Goal: Find contact information: Find contact information

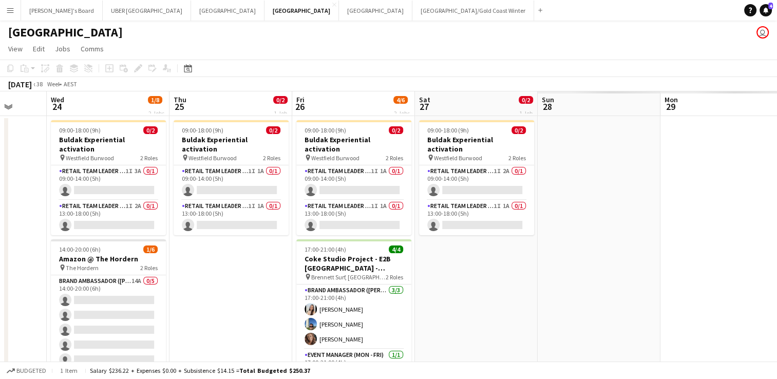
scroll to position [0, 445]
click at [73, 182] on app-card-role "RETAIL Team Leader (Mon - Fri) 1I 3A 0/1 09:00-14:00 (5h) single-neutral-actions" at bounding box center [107, 182] width 115 height 35
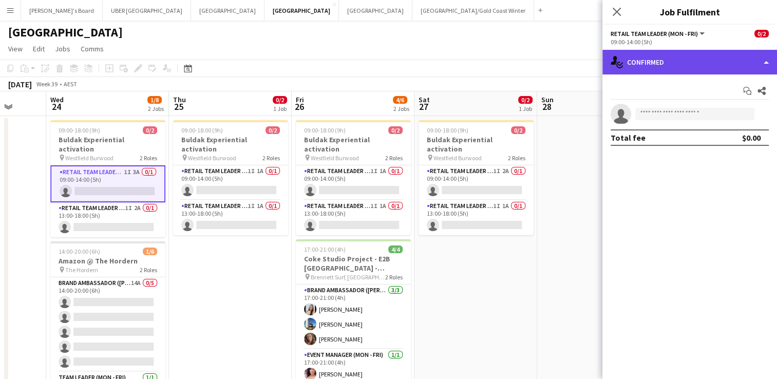
click at [683, 59] on div "single-neutral-actions-check-2 Confirmed" at bounding box center [689, 62] width 175 height 25
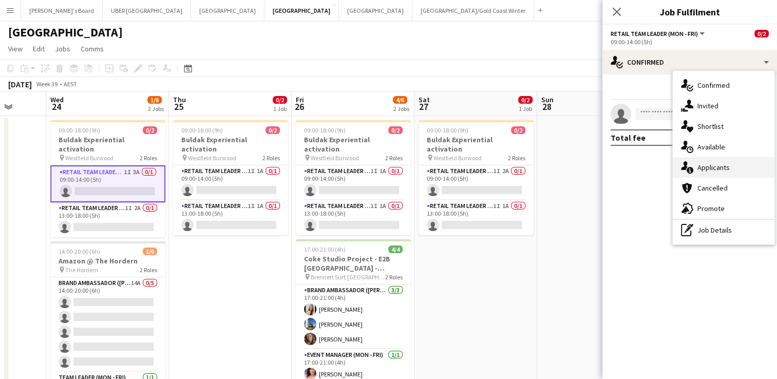
click at [718, 163] on div "single-neutral-actions-information Applicants" at bounding box center [724, 167] width 102 height 21
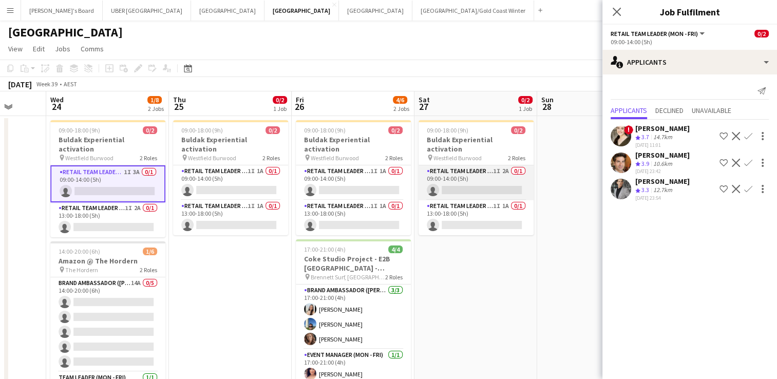
click at [493, 176] on app-card-role "RETAIL Team Leader (Sat) 1I 2A 0/1 09:00-14:00 (5h) single-neutral-actions" at bounding box center [476, 182] width 115 height 35
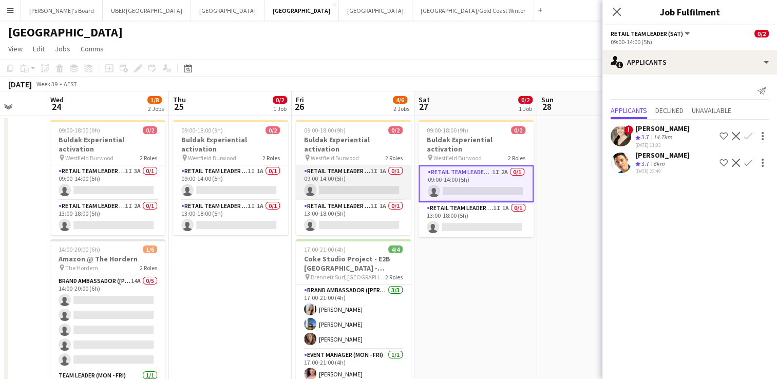
click at [365, 172] on app-card-role "RETAIL Team Leader (Mon - Fri) 1I 1A 0/1 09:00-14:00 (5h) single-neutral-actions" at bounding box center [353, 182] width 115 height 35
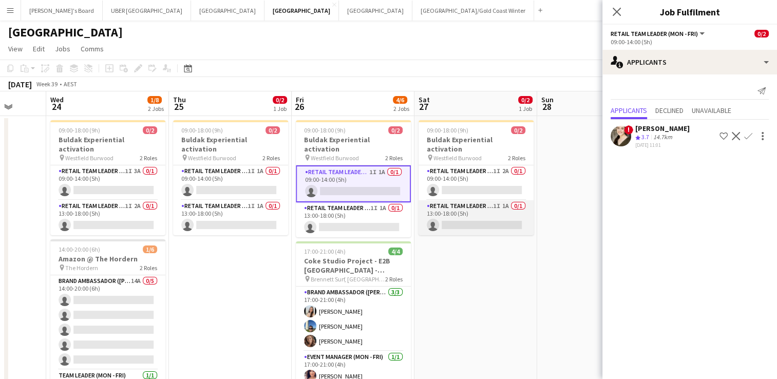
click at [489, 217] on app-card-role "RETAIL Team Leader (Sat) 1I 1A 0/1 13:00-18:00 (5h) single-neutral-actions" at bounding box center [476, 217] width 115 height 35
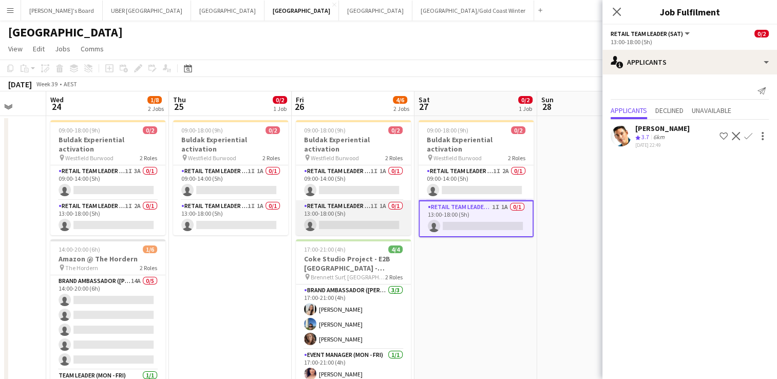
click at [370, 219] on app-card-role "RETAIL Team Leader (Mon - Fri) 1I 1A 0/1 13:00-18:00 (5h) single-neutral-actions" at bounding box center [353, 217] width 115 height 35
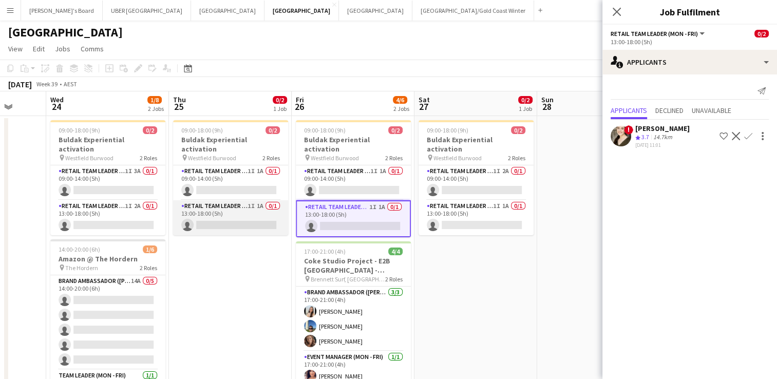
click at [259, 215] on app-card-role "RETAIL Team Leader (Mon - Fri) 1I 1A 0/1 13:00-18:00 (5h) single-neutral-actions" at bounding box center [230, 217] width 115 height 35
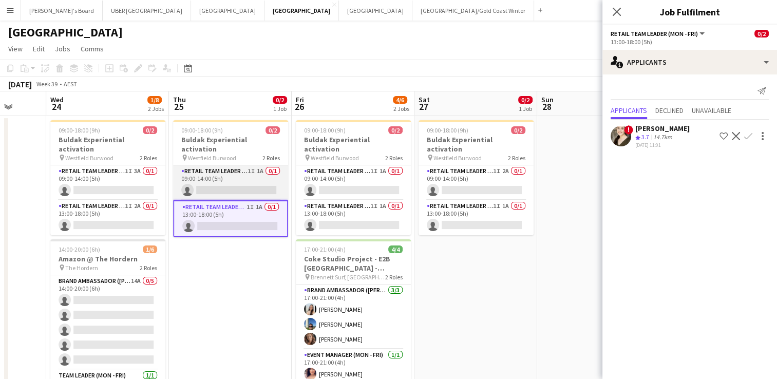
click at [237, 165] on app-card-role "RETAIL Team Leader (Mon - Fri) 1I 1A 0/1 09:00-14:00 (5h) single-neutral-actions" at bounding box center [230, 182] width 115 height 35
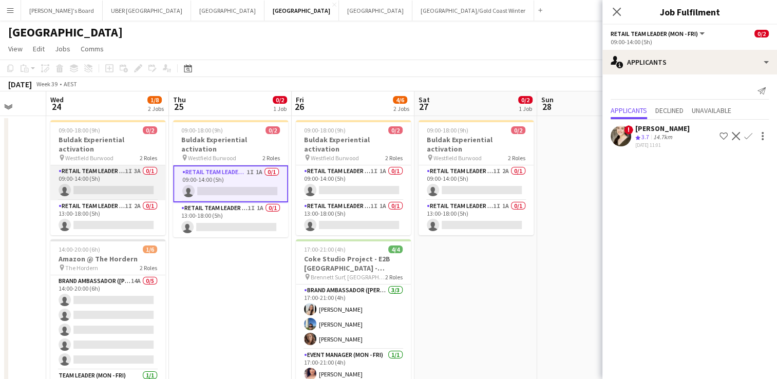
click at [88, 185] on app-card-role "RETAIL Team Leader (Mon - Fri) 1I 3A 0/1 09:00-14:00 (5h) single-neutral-actions" at bounding box center [107, 182] width 115 height 35
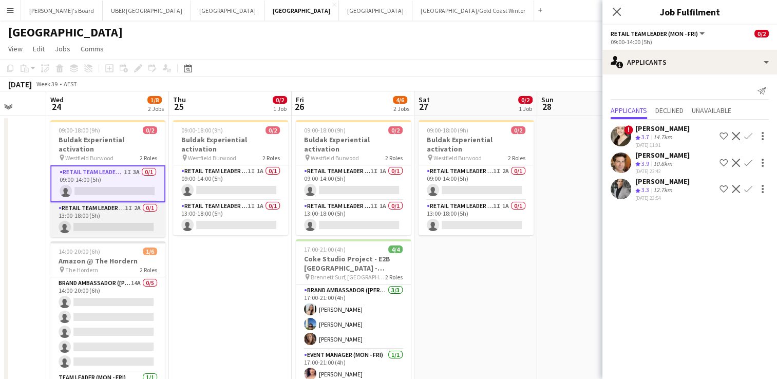
click at [90, 214] on app-card-role "RETAIL Team Leader (Mon - Fri) 1I 2A 0/1 13:00-18:00 (5h) single-neutral-actions" at bounding box center [107, 219] width 115 height 35
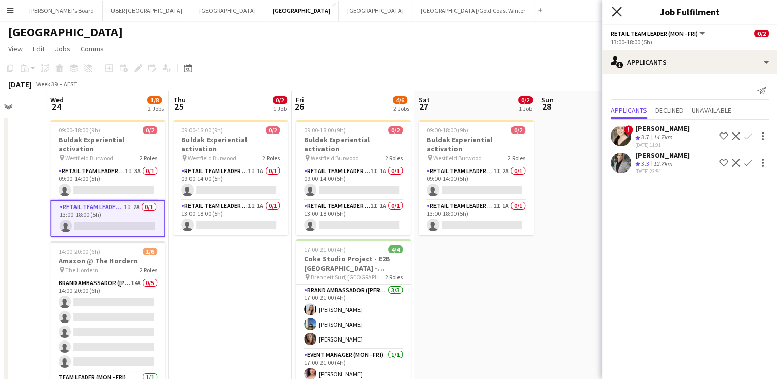
click at [617, 10] on icon "Close pop-in" at bounding box center [617, 12] width 10 height 10
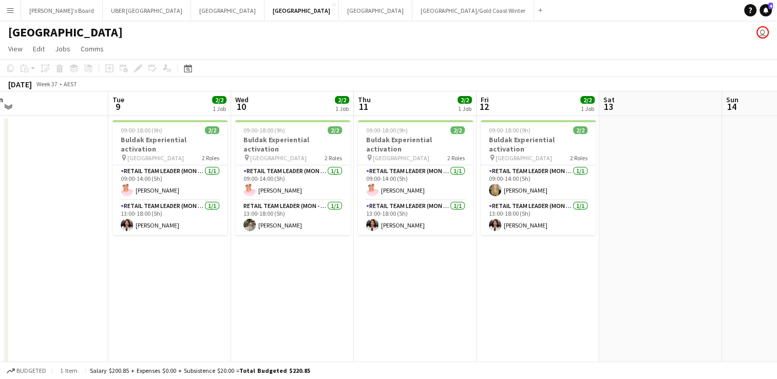
scroll to position [0, 258]
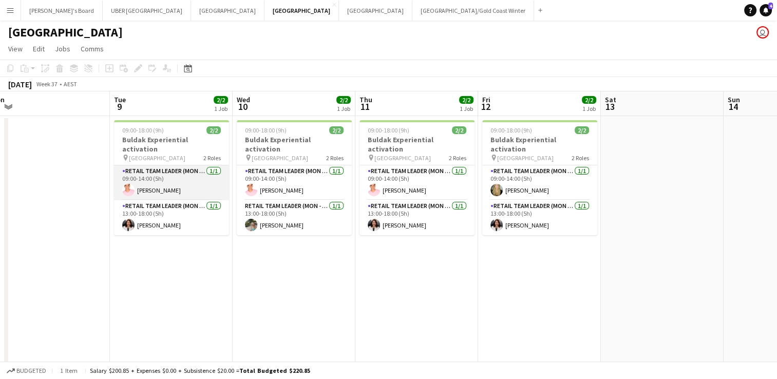
click at [156, 178] on app-card-role "RETAIL Team Leader (Mon - Fri) [DATE] 09:00-14:00 (5h) [PERSON_NAME]" at bounding box center [171, 182] width 115 height 35
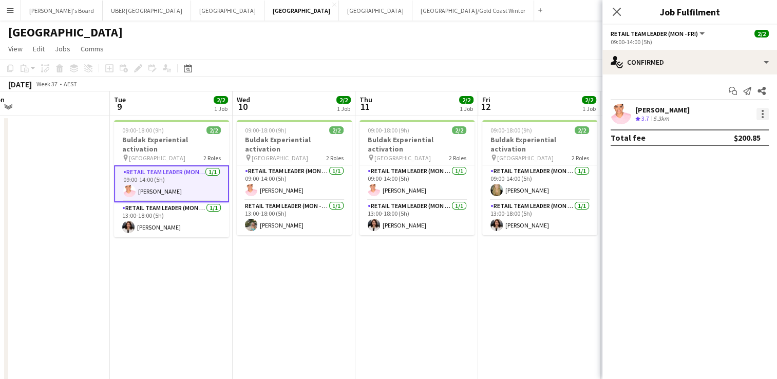
click at [763, 110] on div at bounding box center [763, 111] width 2 height 2
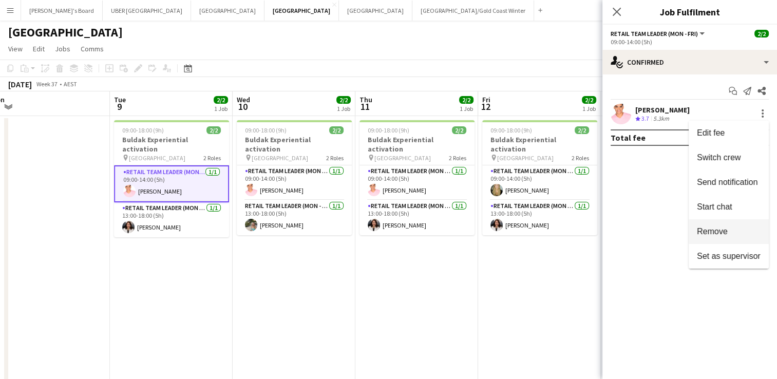
click at [709, 229] on span "Remove" at bounding box center [712, 231] width 31 height 9
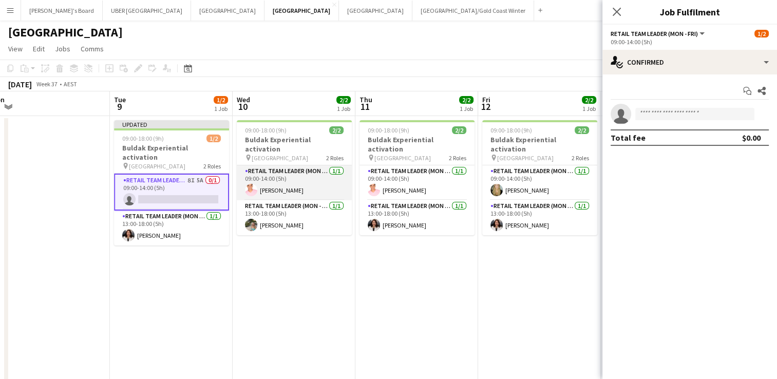
click at [316, 168] on app-card-role "RETAIL Team Leader (Mon - Fri) [DATE] 09:00-14:00 (5h) [PERSON_NAME]" at bounding box center [294, 182] width 115 height 35
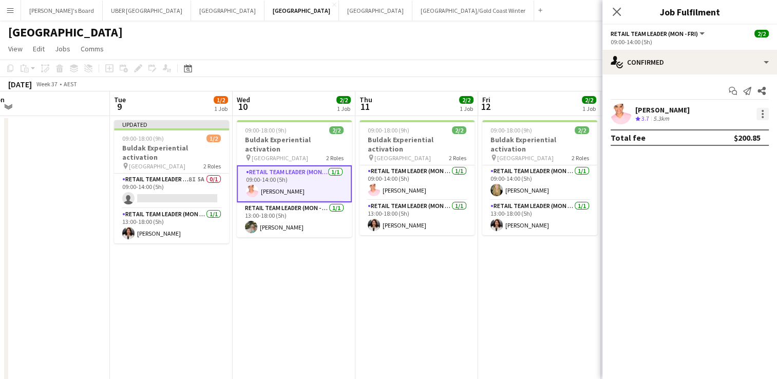
click at [759, 113] on div at bounding box center [763, 114] width 12 height 12
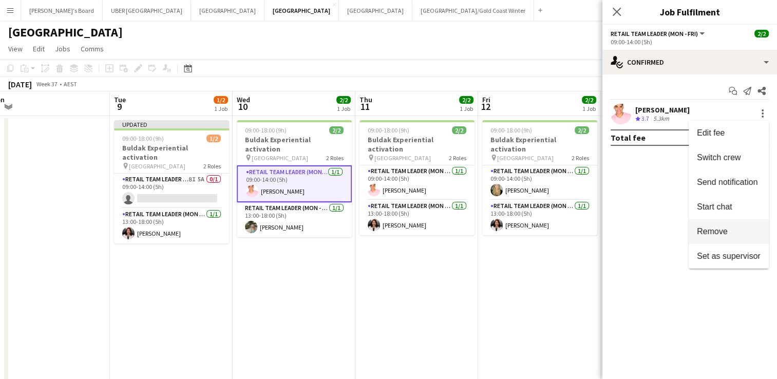
click at [715, 231] on span "Remove" at bounding box center [712, 231] width 31 height 9
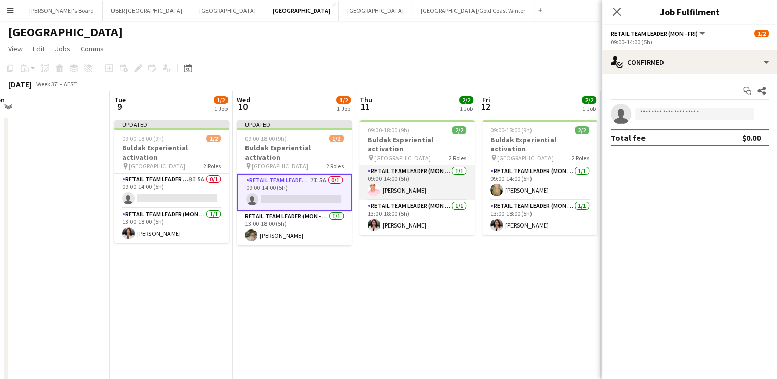
click at [438, 172] on app-card-role "RETAIL Team Leader (Mon - Fri) [DATE] 09:00-14:00 (5h) [PERSON_NAME]" at bounding box center [417, 182] width 115 height 35
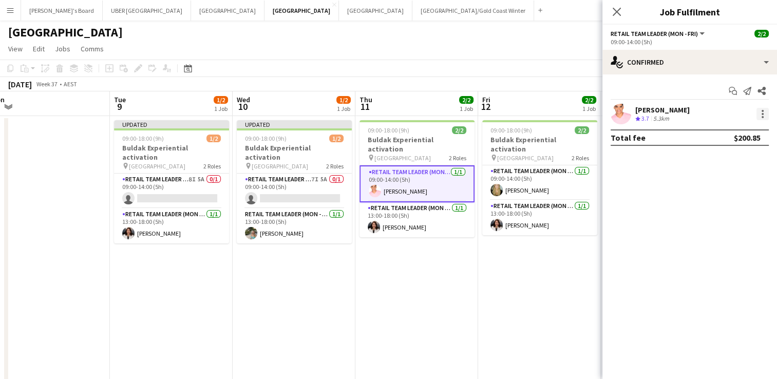
click at [764, 112] on div at bounding box center [763, 114] width 12 height 12
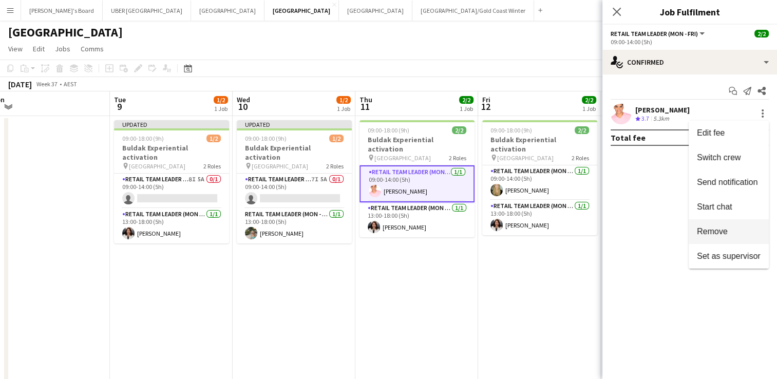
click at [701, 230] on span "Remove" at bounding box center [712, 231] width 31 height 9
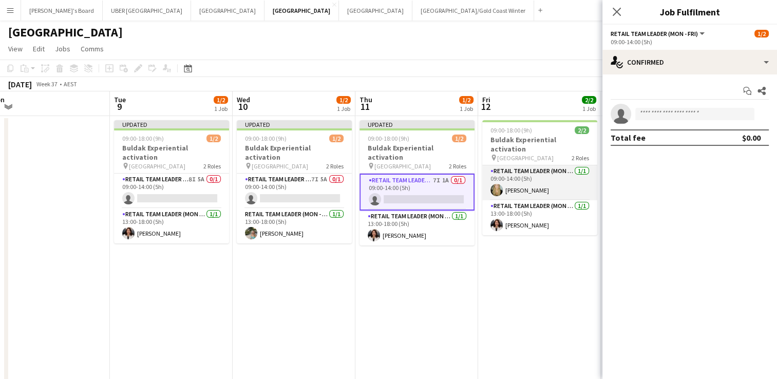
click at [545, 172] on app-card-role "RETAIL Team Leader (Mon - Fri) [DATE] 09:00-14:00 (5h) [PERSON_NAME]" at bounding box center [539, 182] width 115 height 35
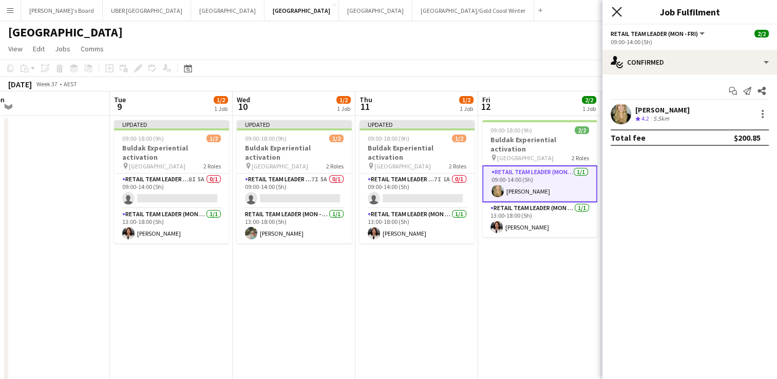
click at [618, 11] on icon "Close pop-in" at bounding box center [617, 12] width 10 height 10
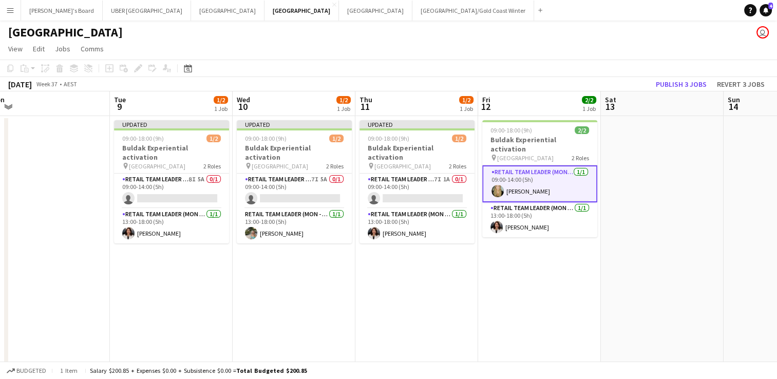
click at [553, 70] on app-toolbar "Copy Paste Paste Ctrl+V Paste with crew Ctrl+Shift+V Paste linked Job [GEOGRAPH…" at bounding box center [388, 68] width 777 height 17
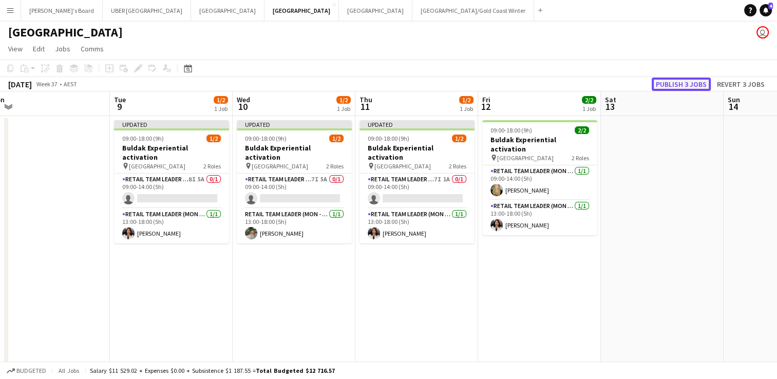
click at [674, 81] on button "Publish 3 jobs" at bounding box center [681, 84] width 59 height 13
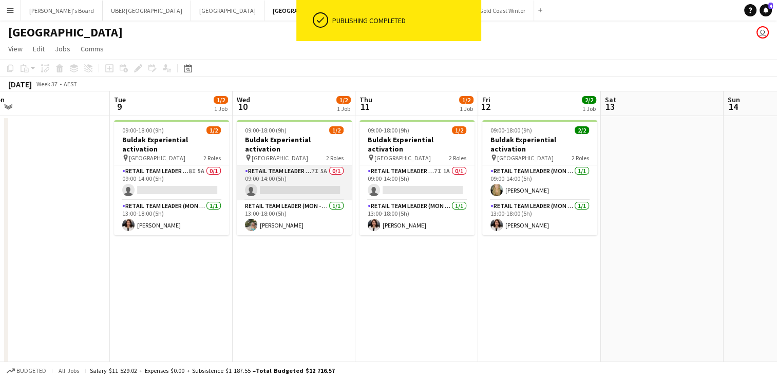
click at [303, 176] on app-card-role "RETAIL Team Leader (Mon - Fri) 7I 5A 0/1 09:00-14:00 (5h) single-neutral-actions" at bounding box center [294, 182] width 115 height 35
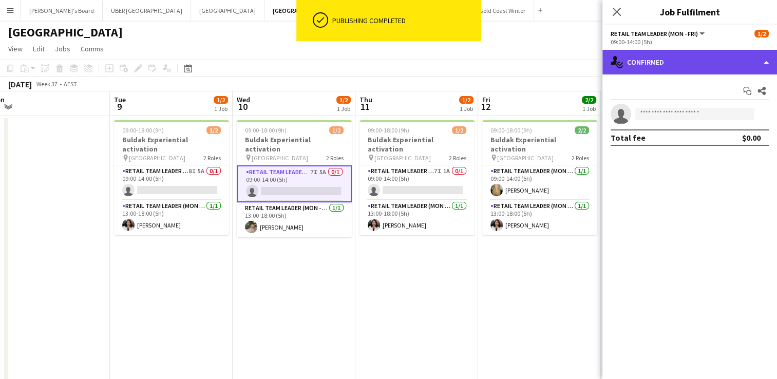
click at [648, 63] on div "single-neutral-actions-check-2 Confirmed" at bounding box center [689, 62] width 175 height 25
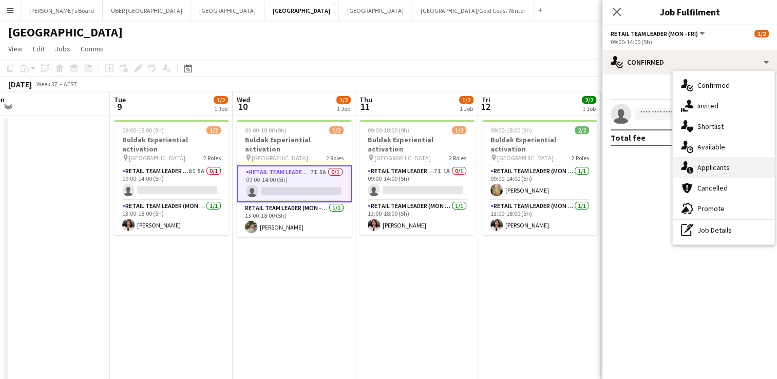
click at [698, 174] on div "single-neutral-actions-information Applicants" at bounding box center [724, 167] width 102 height 21
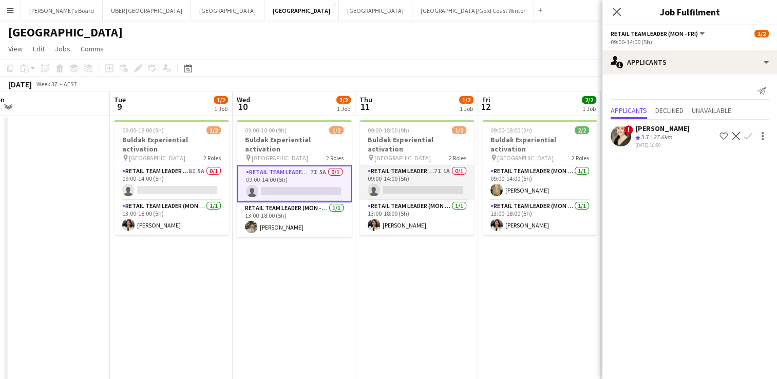
click at [435, 180] on app-card-role "RETAIL Team Leader (Mon - Fri) 7I 1A 0/1 09:00-14:00 (5h) single-neutral-actions" at bounding box center [417, 182] width 115 height 35
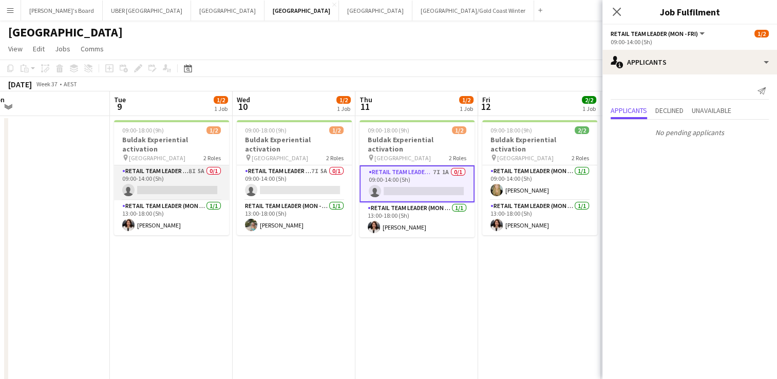
click at [178, 165] on app-card-role "RETAIL Team Leader (Mon - Fri) 8I 5A 0/1 09:00-14:00 (5h) single-neutral-actions" at bounding box center [171, 182] width 115 height 35
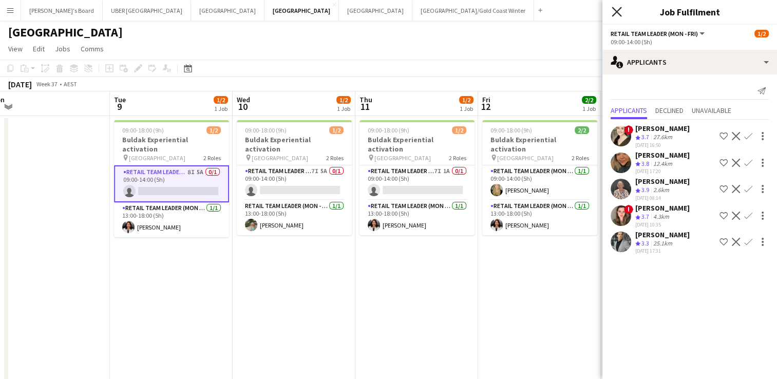
click at [613, 9] on icon at bounding box center [617, 12] width 10 height 10
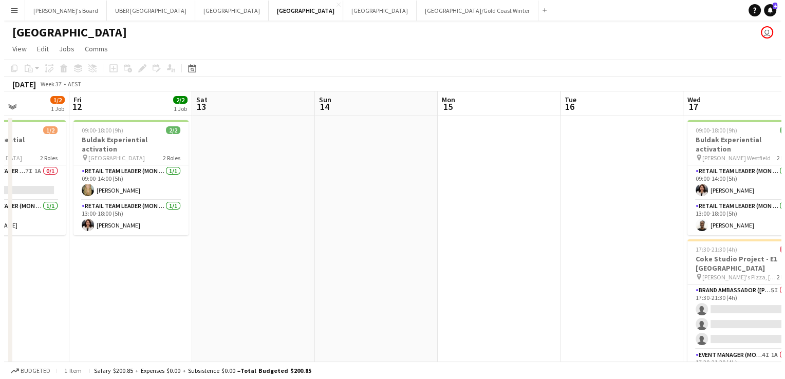
scroll to position [0, 298]
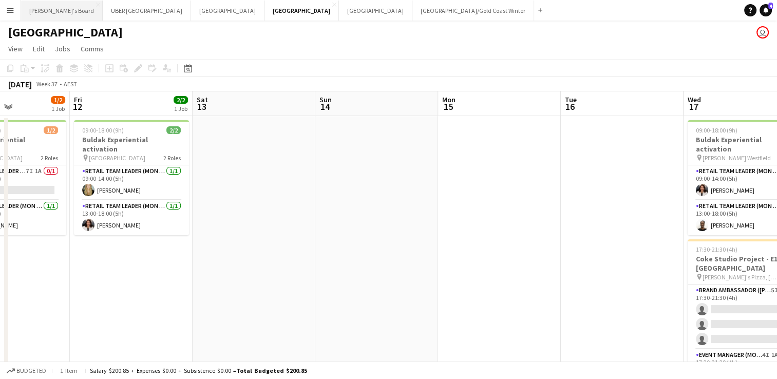
click at [42, 10] on button "Tennille's Board Close" at bounding box center [62, 11] width 82 height 20
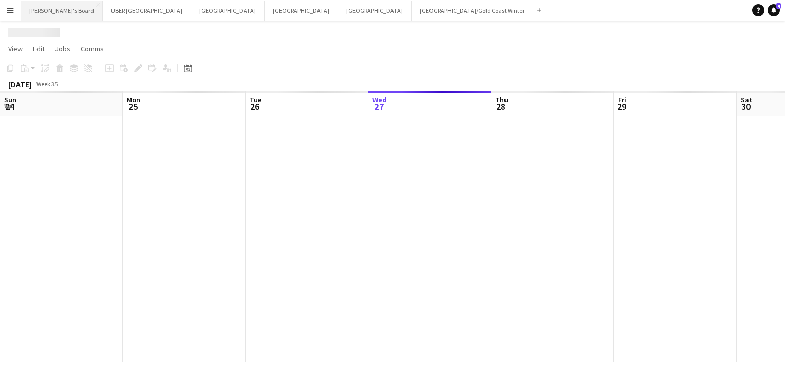
scroll to position [0, 245]
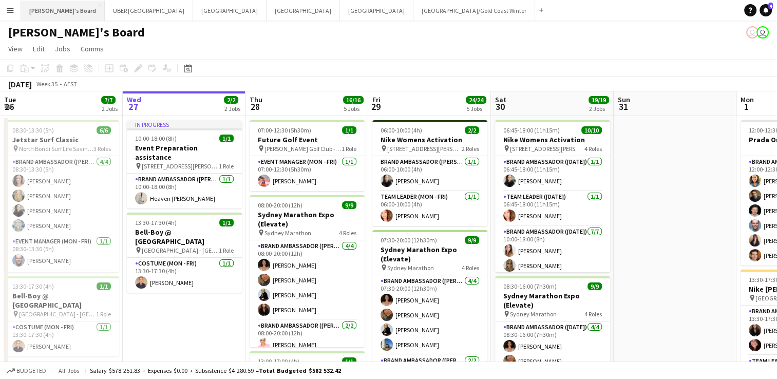
click at [42, 10] on button "Tennille's Board Close" at bounding box center [63, 11] width 84 height 20
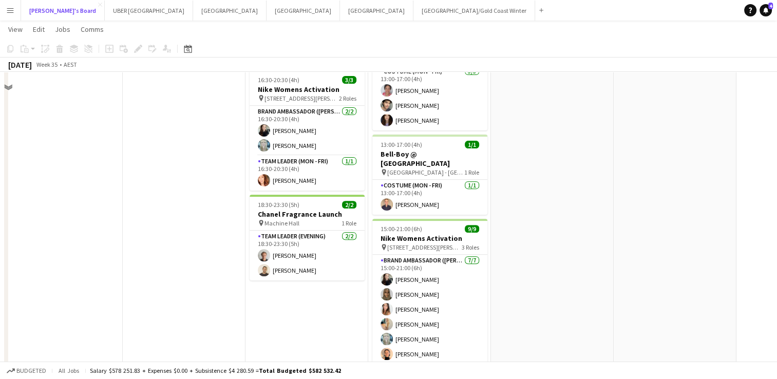
scroll to position [373, 0]
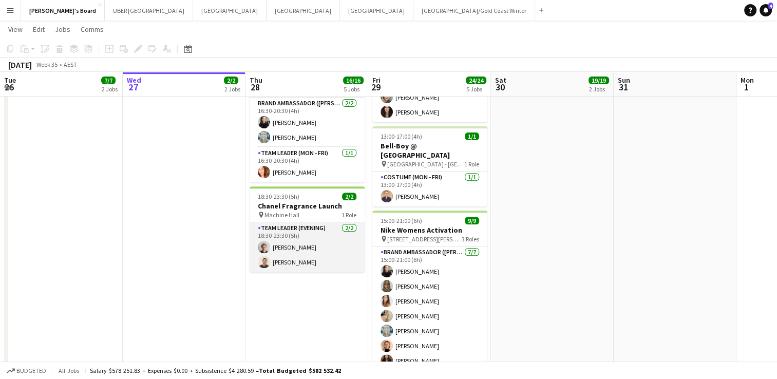
click at [277, 233] on app-card-role "Team Leader (Evening) [DATE] 18:30-23:30 (5h) [PERSON_NAME] [PERSON_NAME]" at bounding box center [307, 247] width 115 height 50
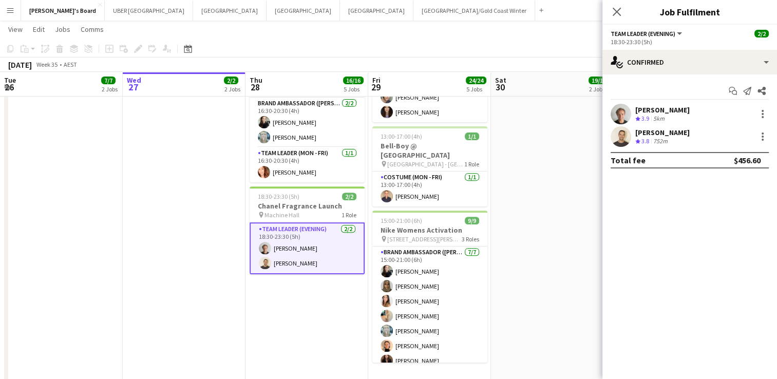
click at [658, 104] on div "[PERSON_NAME] Crew rating 3.9 5km" at bounding box center [689, 114] width 175 height 21
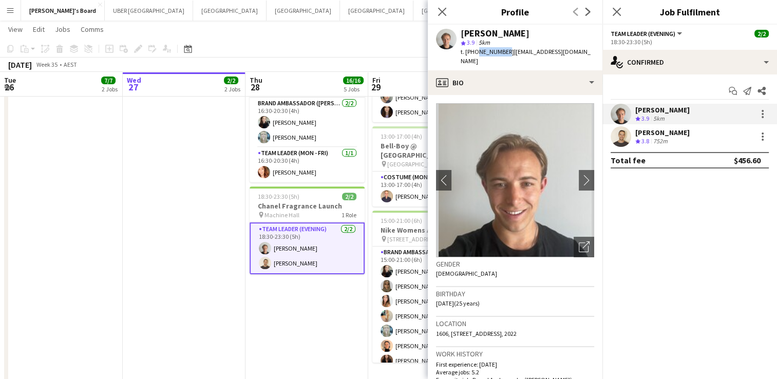
drag, startPoint x: 502, startPoint y: 53, endPoint x: 475, endPoint y: 54, distance: 27.8
click at [475, 54] on span "t. [PHONE_NUMBER]" at bounding box center [487, 52] width 53 height 8
copy span "435204997"
click at [656, 129] on div "[PERSON_NAME]" at bounding box center [662, 132] width 54 height 9
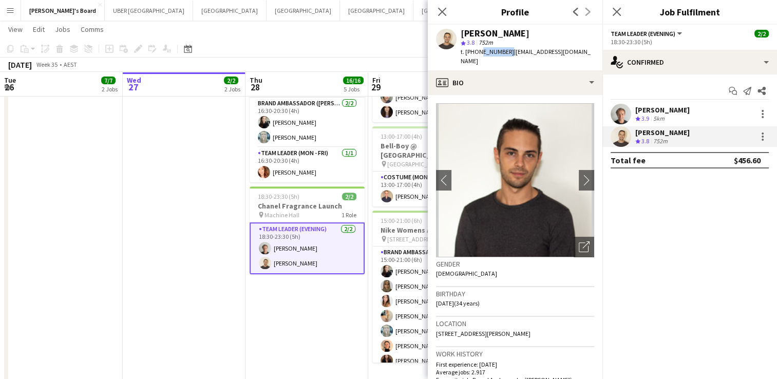
drag, startPoint x: 503, startPoint y: 53, endPoint x: 477, endPoint y: 54, distance: 26.7
click at [477, 54] on div "t. [PHONE_NUMBER] | [EMAIL_ADDRESS][DOMAIN_NAME]" at bounding box center [528, 56] width 134 height 18
copy span "57093135"
drag, startPoint x: 540, startPoint y: 52, endPoint x: 506, endPoint y: 59, distance: 35.0
click at [506, 59] on app-profile-header "[PERSON_NAME] star 3.8 752m t. [PHONE_NUMBER] | [EMAIL_ADDRESS][DOMAIN_NAME]" at bounding box center [515, 48] width 175 height 46
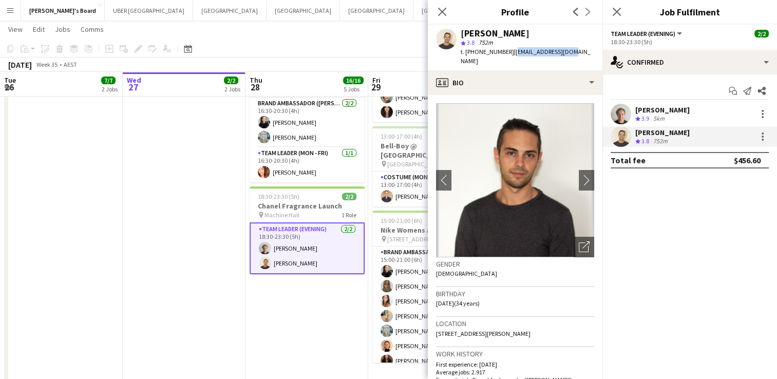
copy span "[EMAIL_ADDRESS][DOMAIN_NAME]"
